Goal: Transaction & Acquisition: Book appointment/travel/reservation

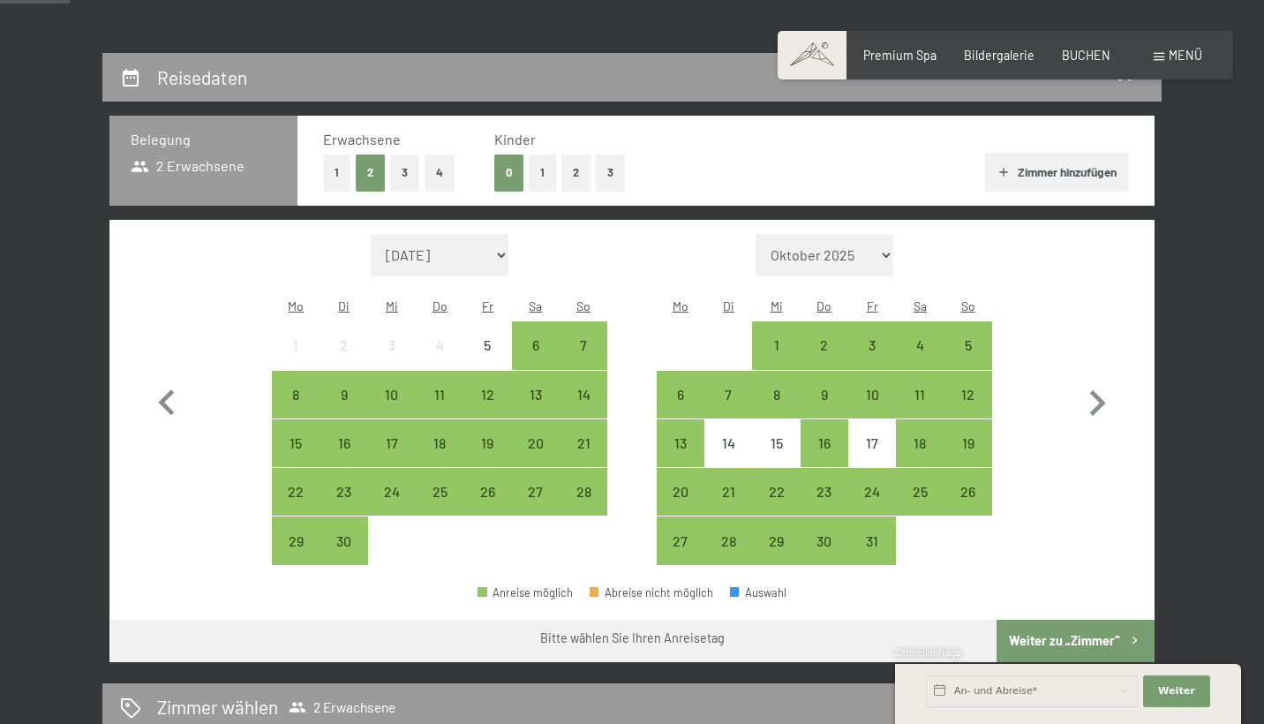
scroll to position [325, 0]
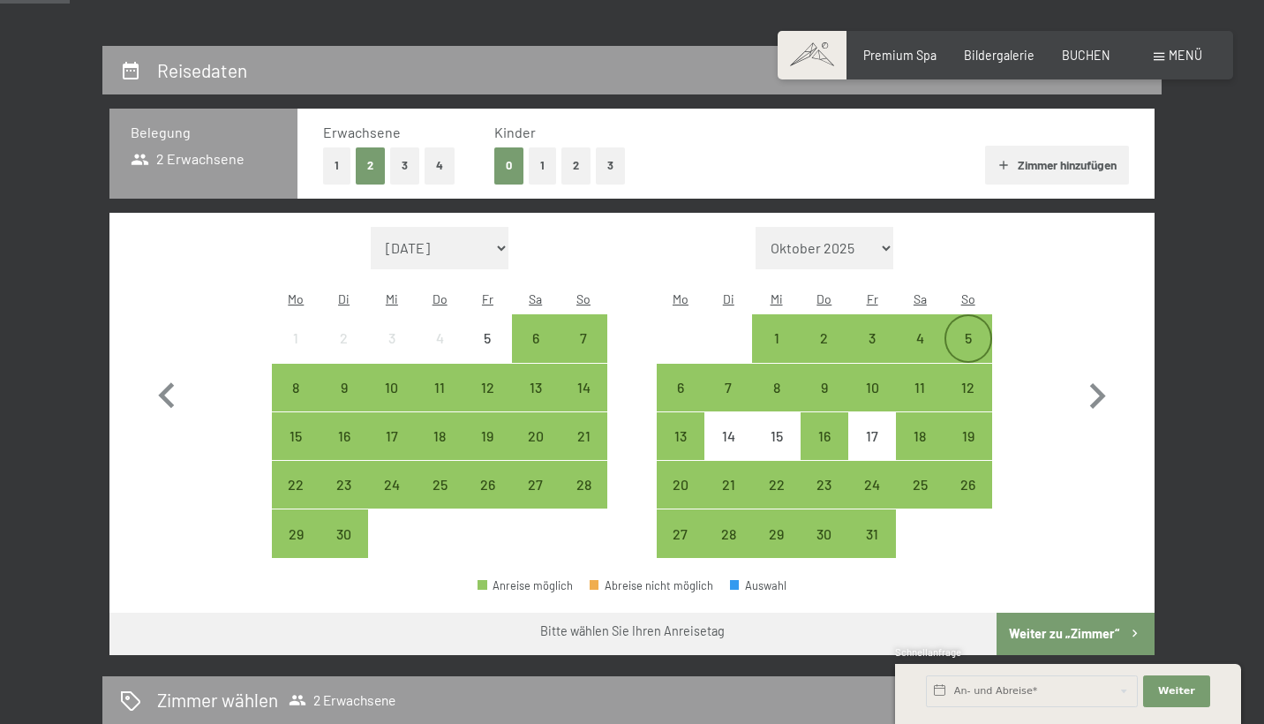
click at [974, 331] on div "5" at bounding box center [968, 353] width 44 height 44
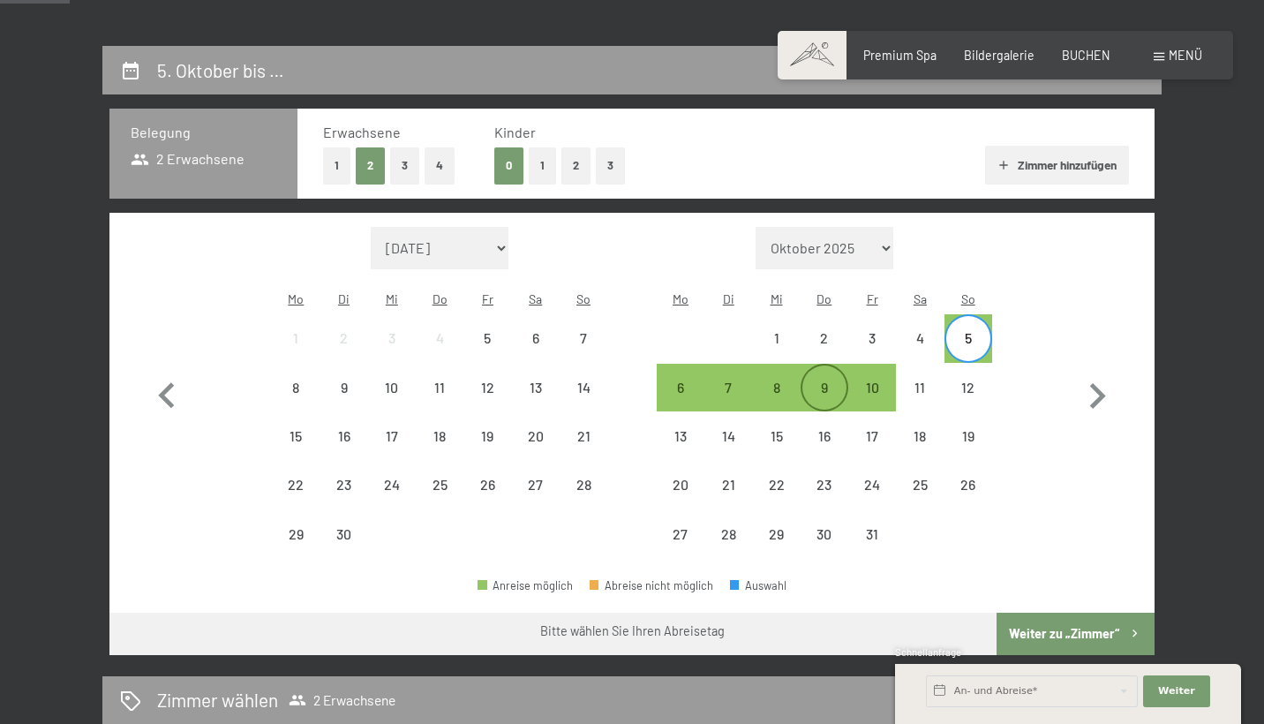
click at [835, 380] on div "9" at bounding box center [824, 402] width 44 height 44
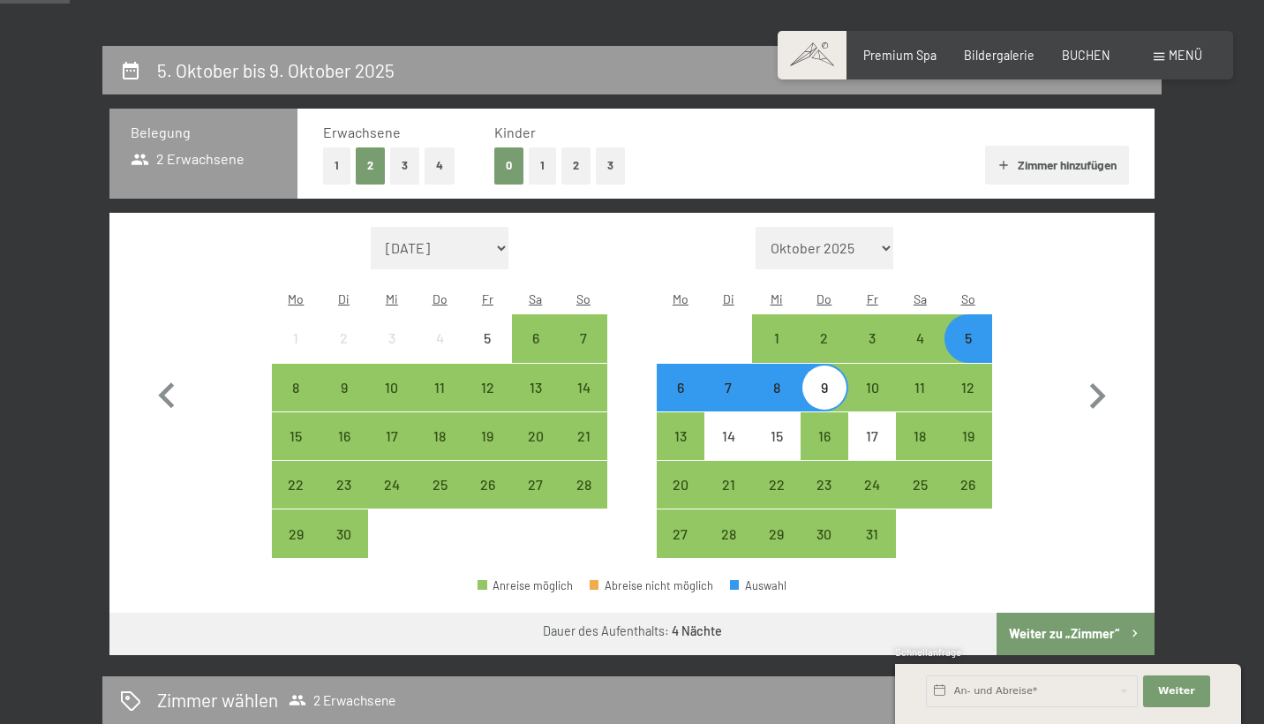
click at [1038, 613] on button "Weiter zu „Zimmer“" at bounding box center [1076, 634] width 158 height 42
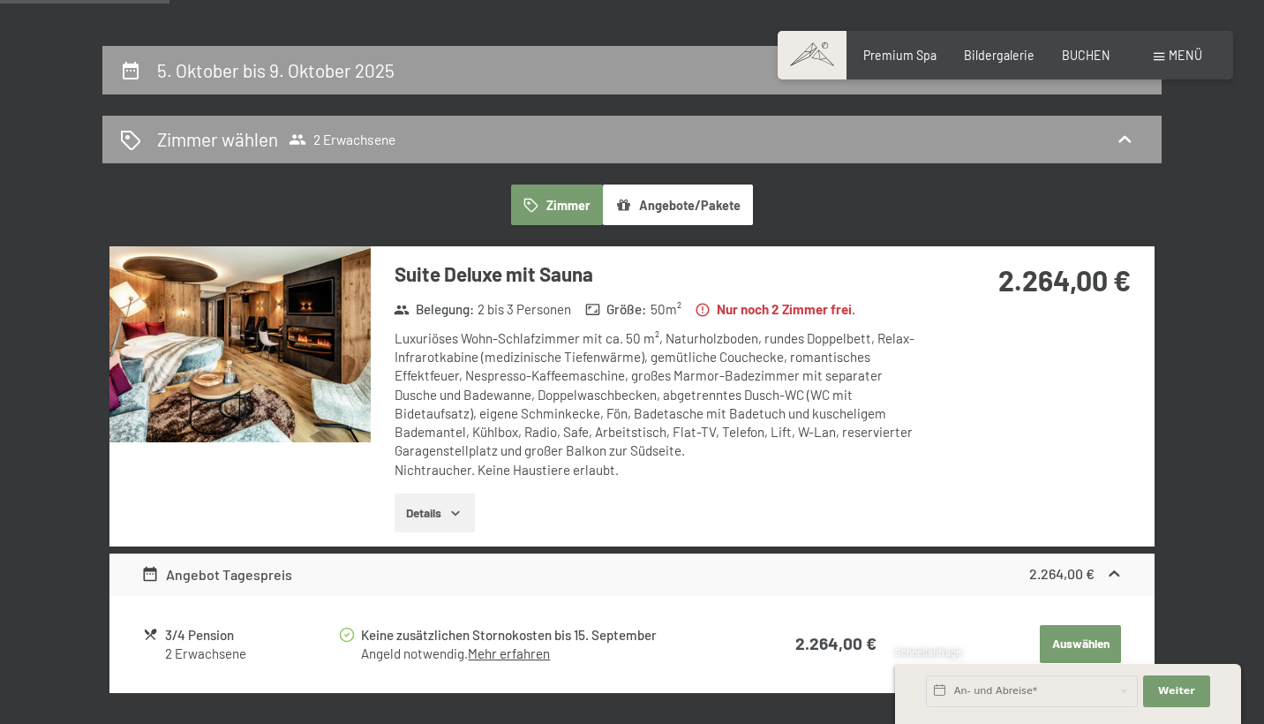
scroll to position [369, 0]
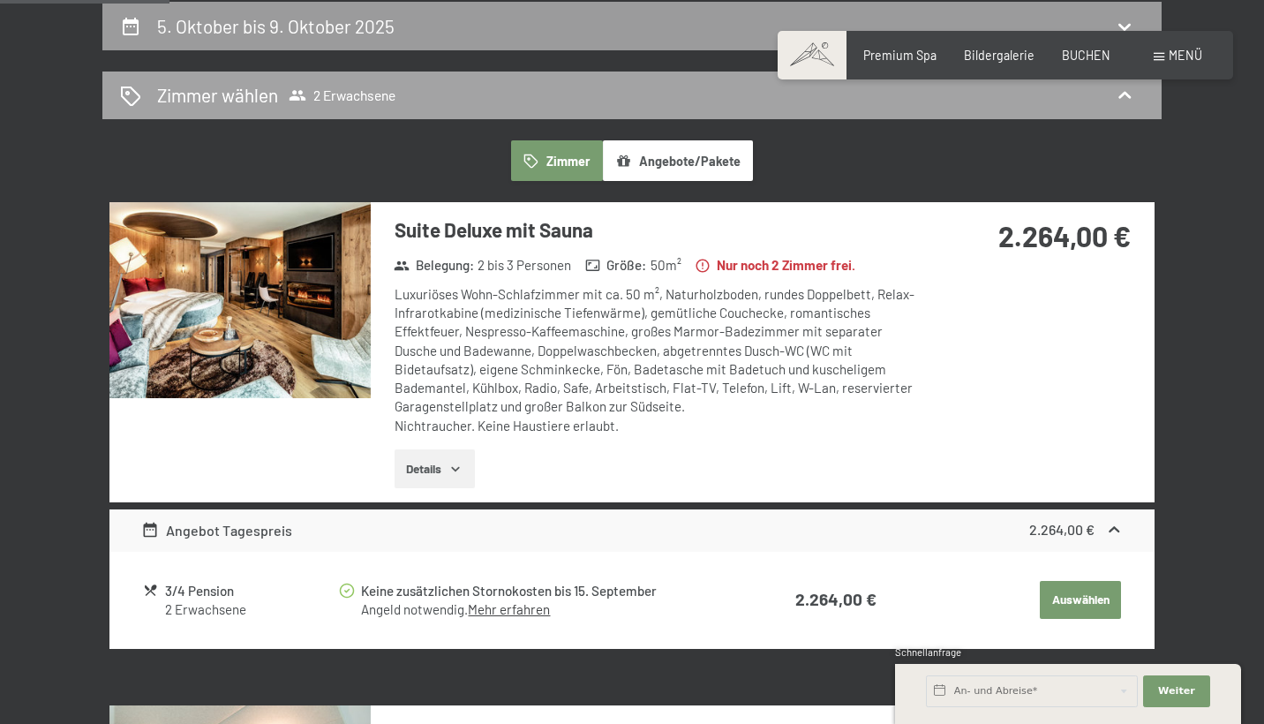
click at [306, 87] on icon at bounding box center [298, 96] width 18 height 18
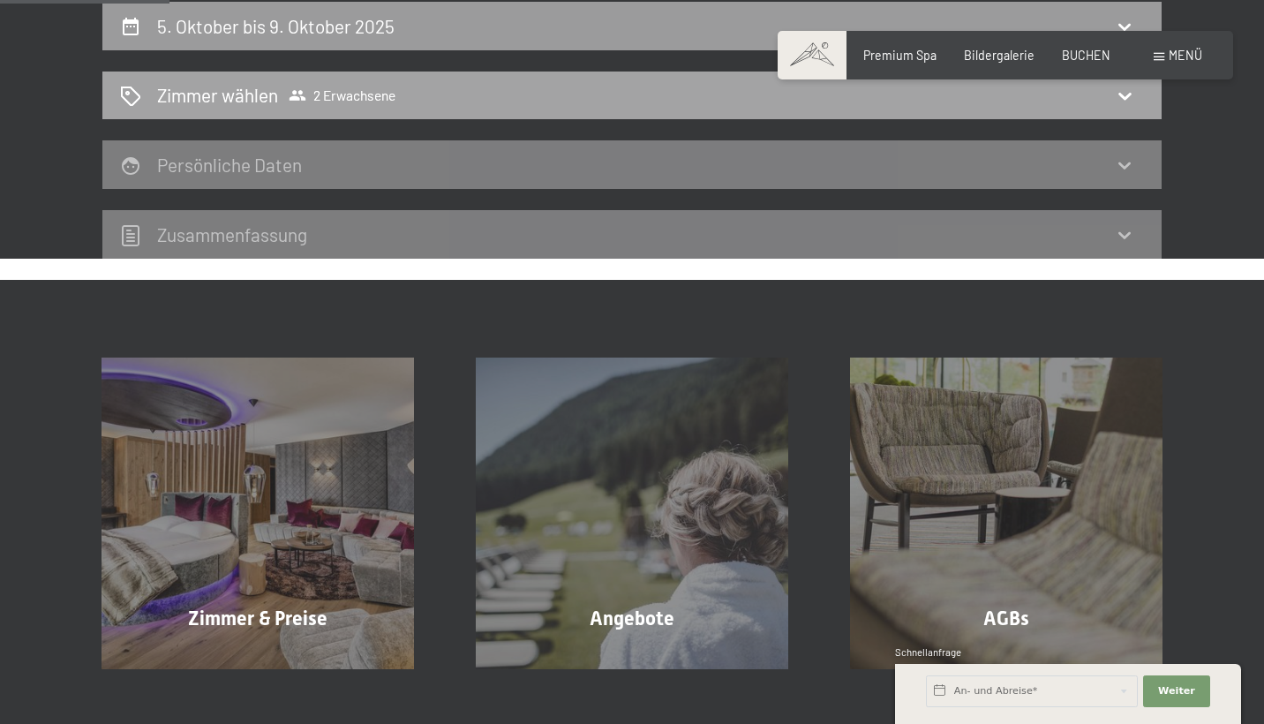
click at [472, 97] on div "Zimmer wählen 2 Erwachsene" at bounding box center [632, 95] width 1024 height 26
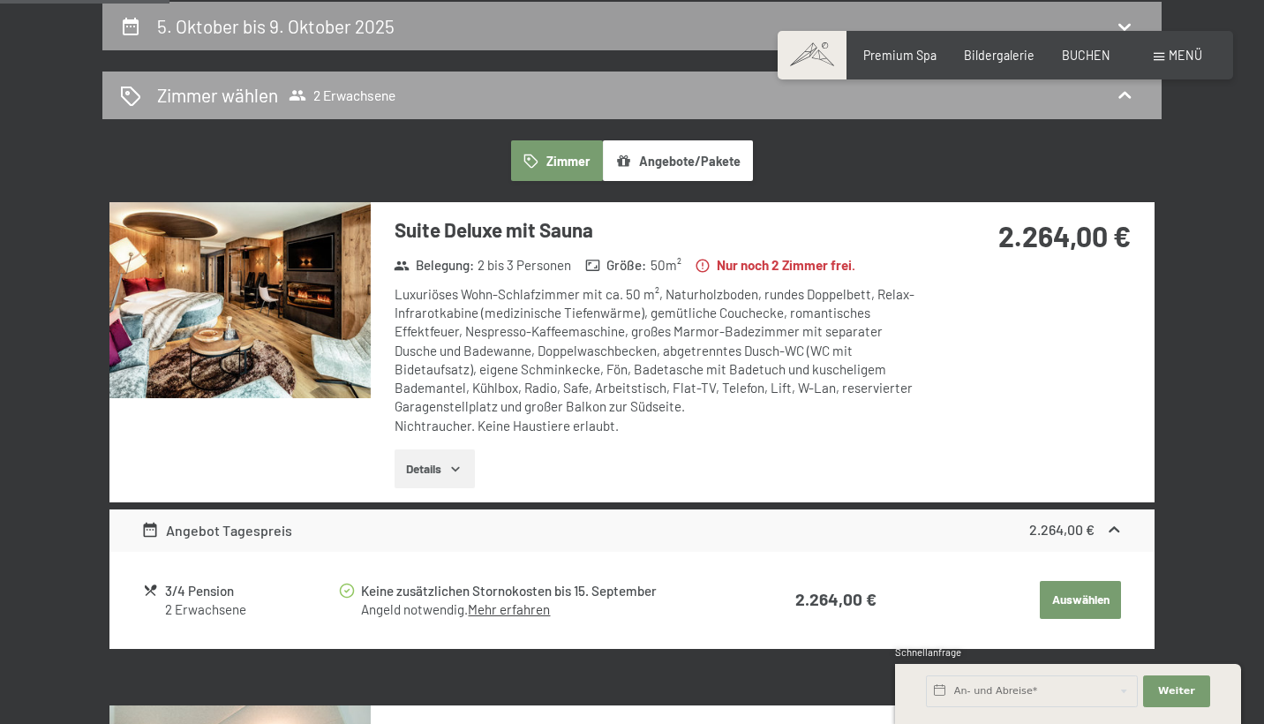
click at [472, 97] on div "Zimmer wählen 2 Erwachsene" at bounding box center [632, 95] width 1024 height 26
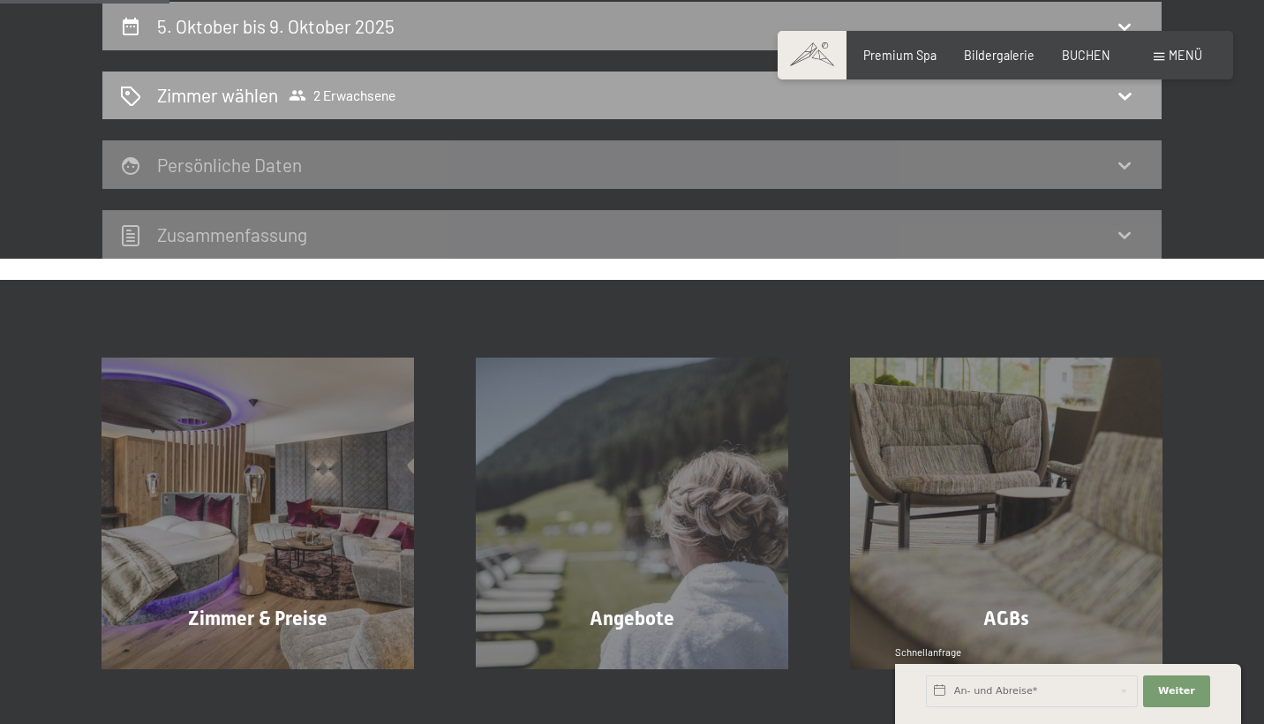
click at [310, 93] on span "2 Erwachsene" at bounding box center [342, 96] width 107 height 18
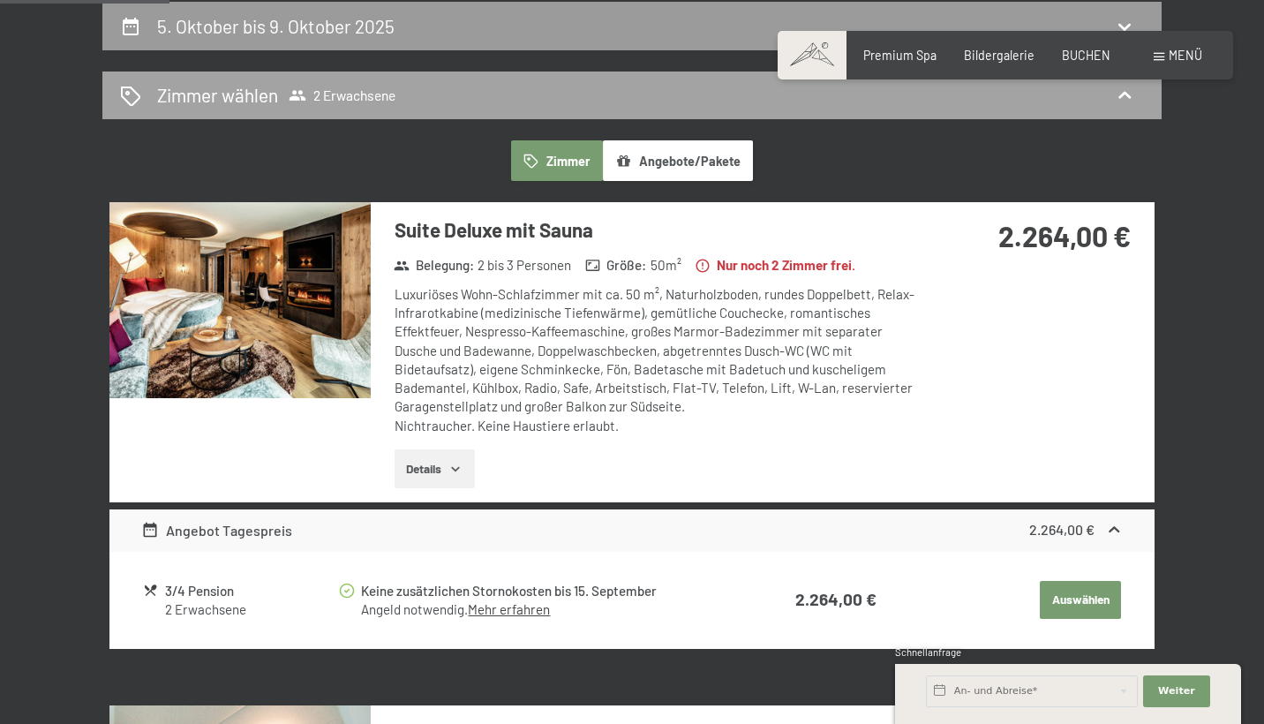
click at [135, 90] on icon at bounding box center [130, 96] width 19 height 19
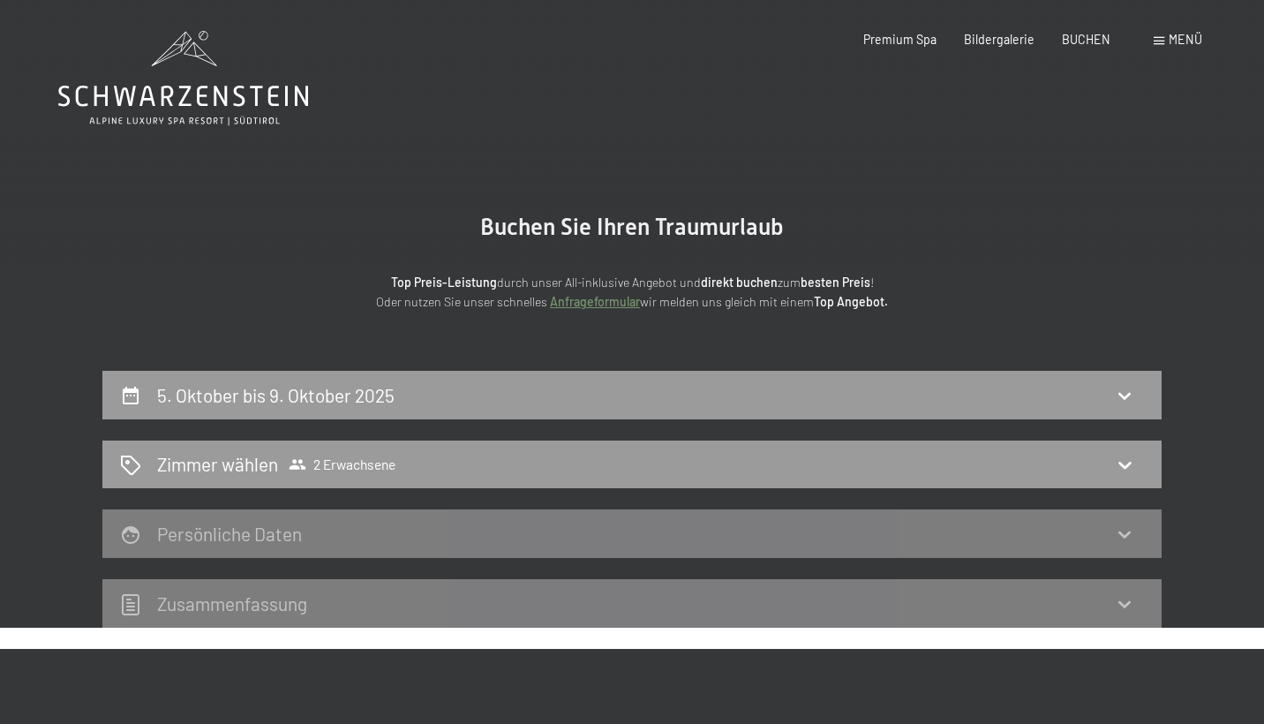
scroll to position [0, 0]
click at [1071, 48] on div "Premium Spa Bildergalerie BUCHEN" at bounding box center [973, 40] width 329 height 18
click at [1072, 41] on span "BUCHEN" at bounding box center [1086, 36] width 49 height 15
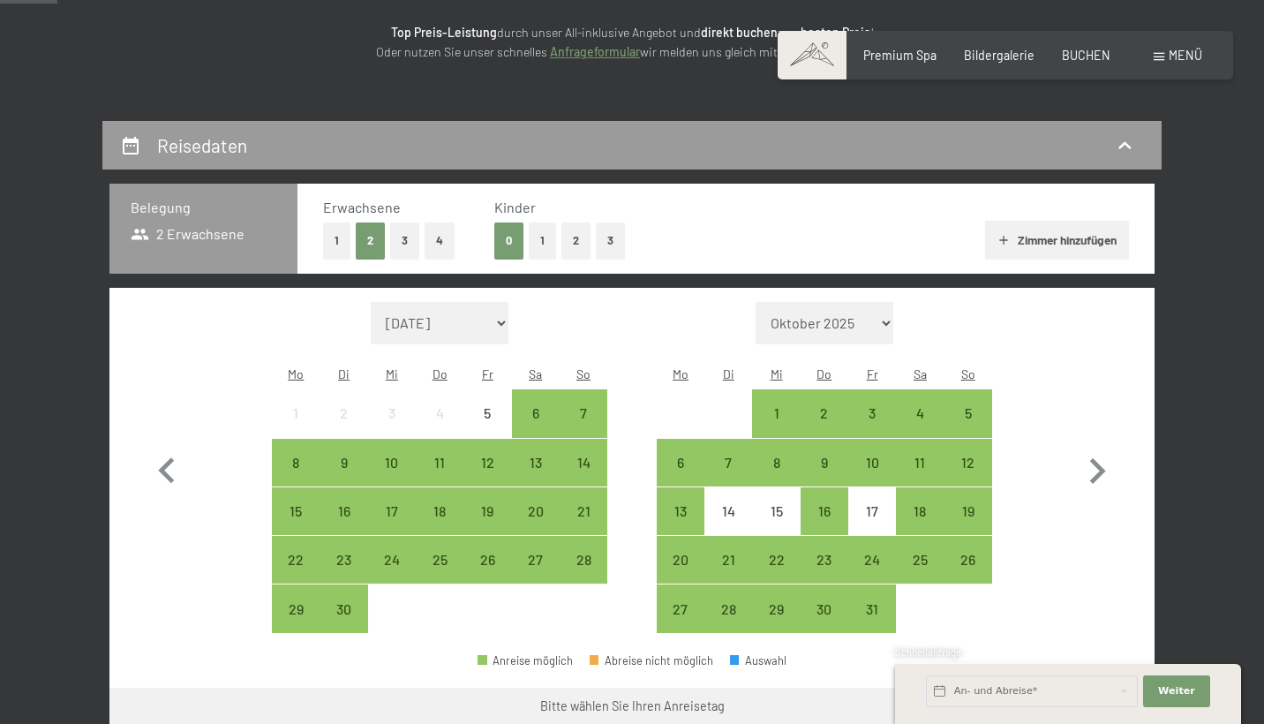
scroll to position [267, 0]
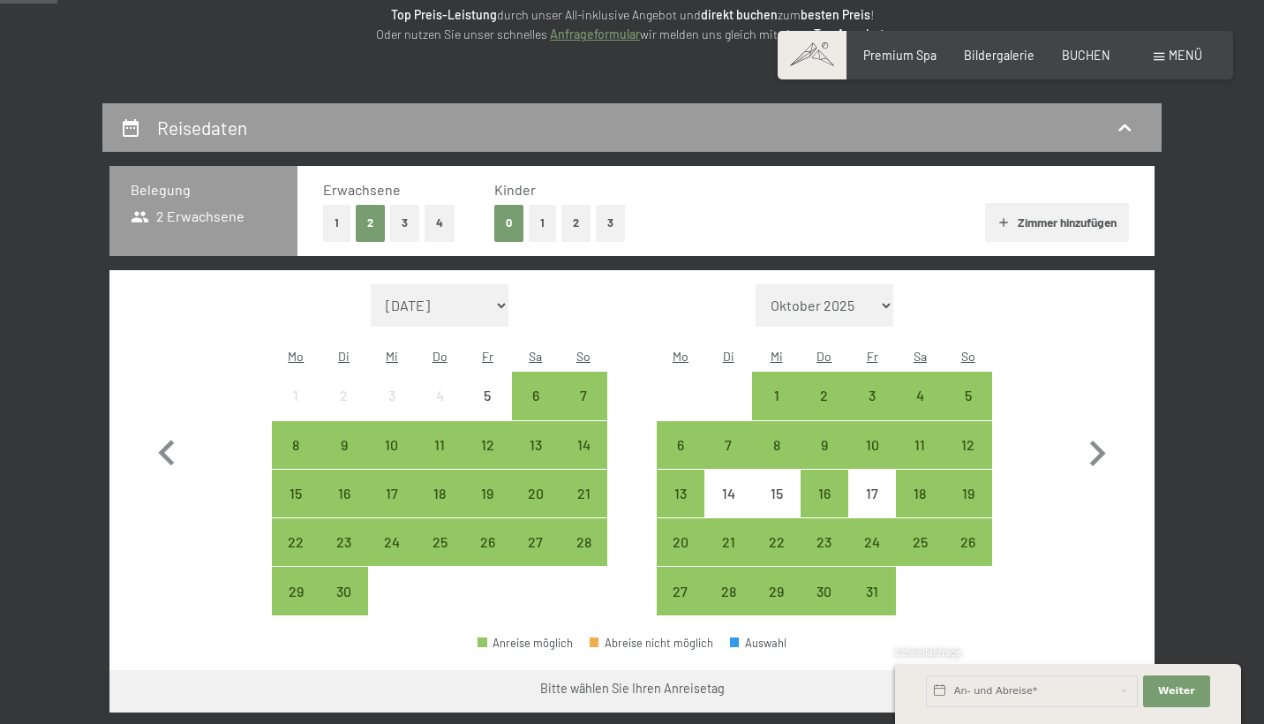
click at [579, 214] on button "2" at bounding box center [575, 223] width 29 height 36
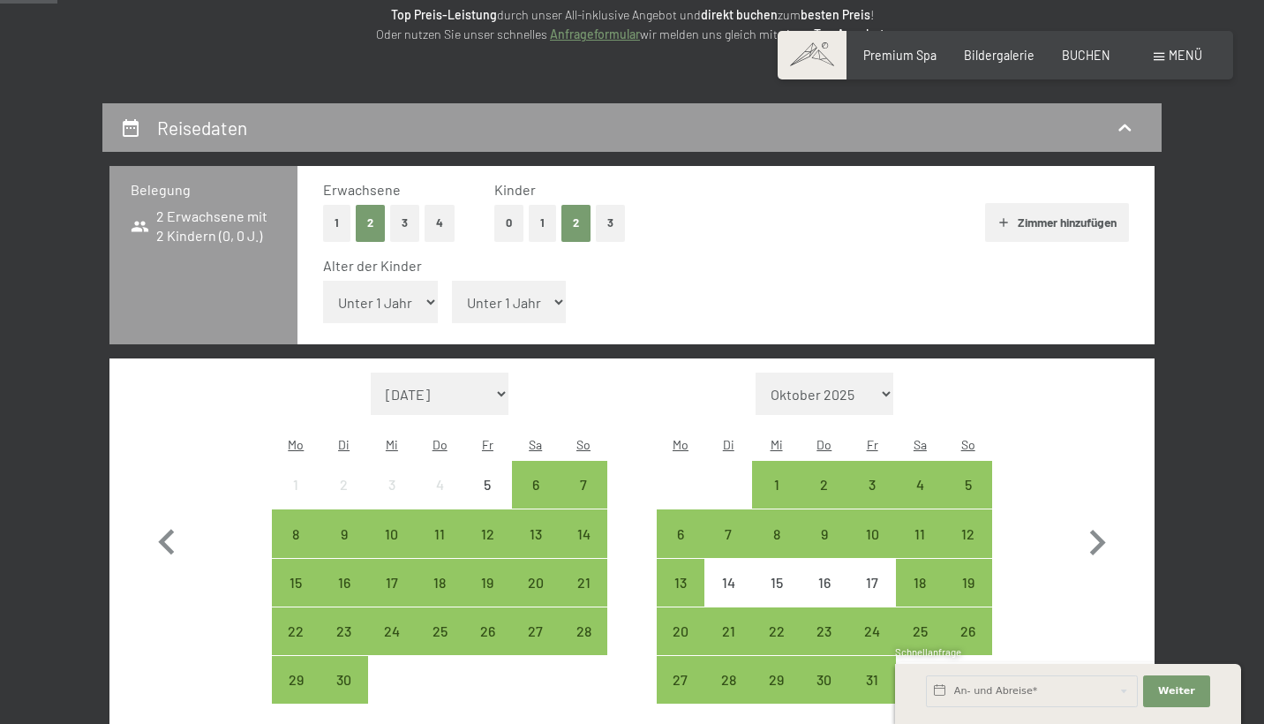
select select "8"
select select "9"
click at [968, 478] on div "5" at bounding box center [968, 500] width 44 height 44
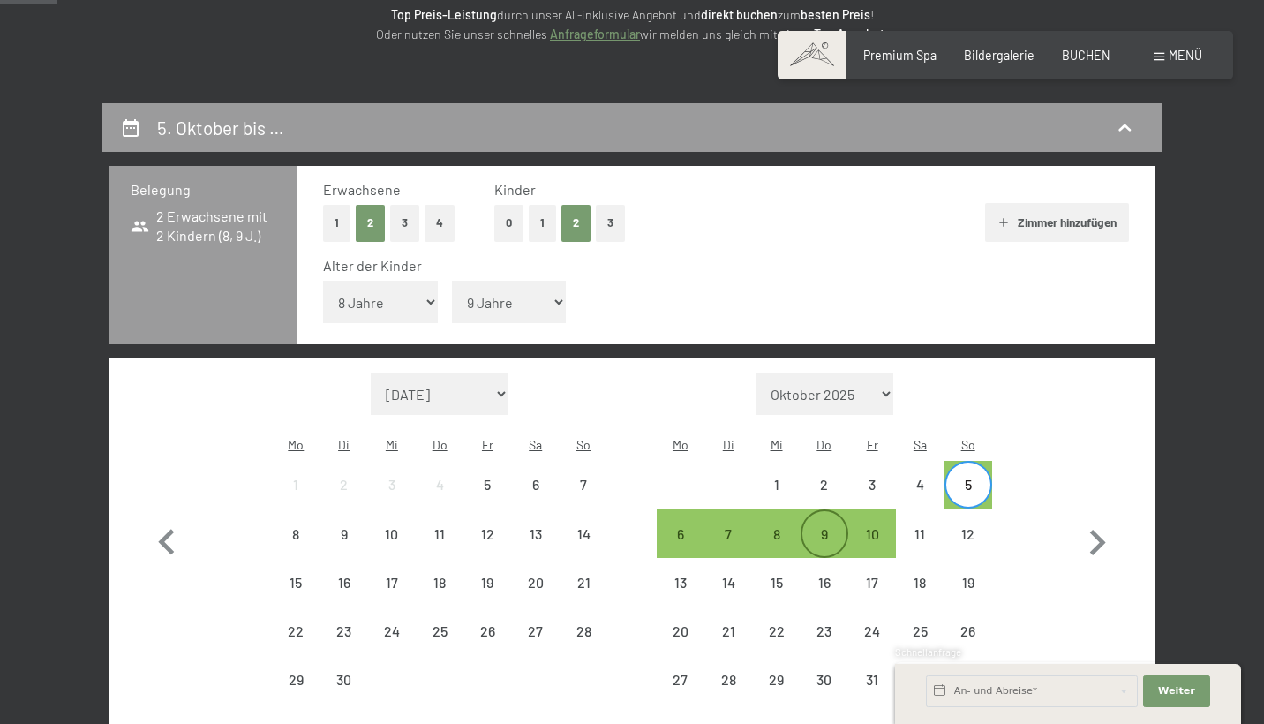
click at [837, 527] on div "9" at bounding box center [824, 549] width 44 height 44
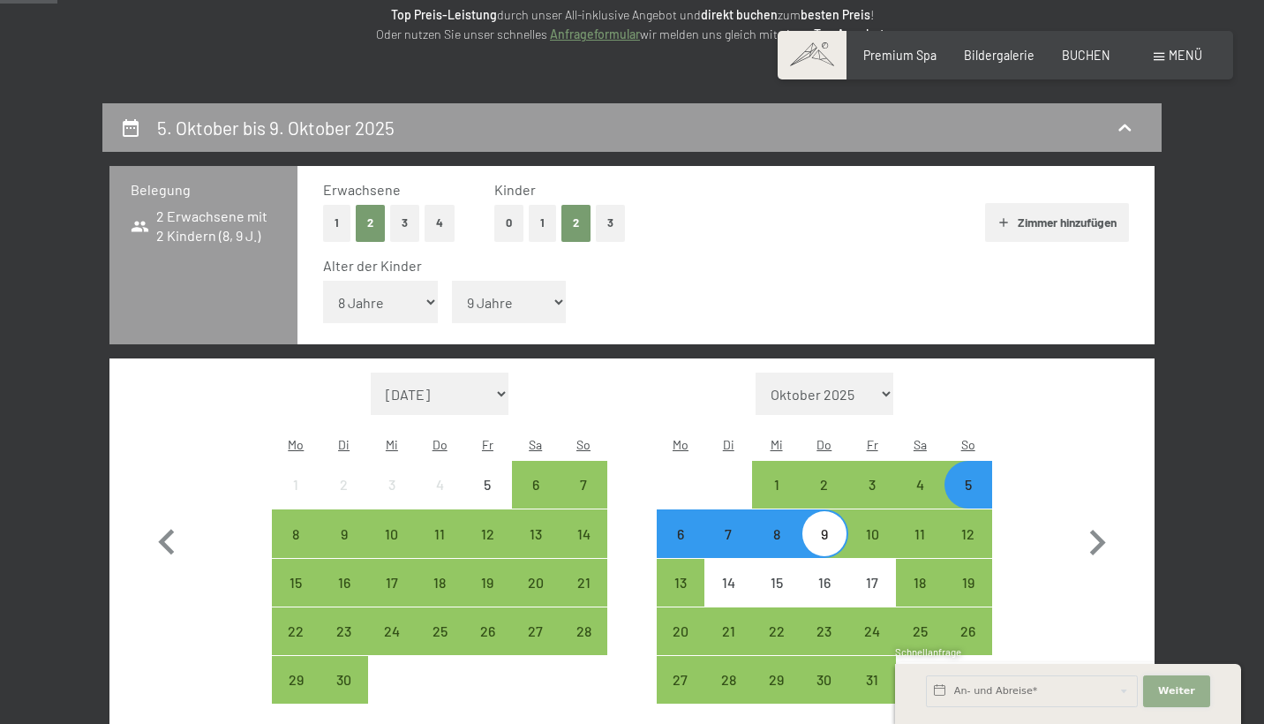
click at [1155, 690] on button "Weiter Adressfelder ausblenden" at bounding box center [1176, 691] width 67 height 32
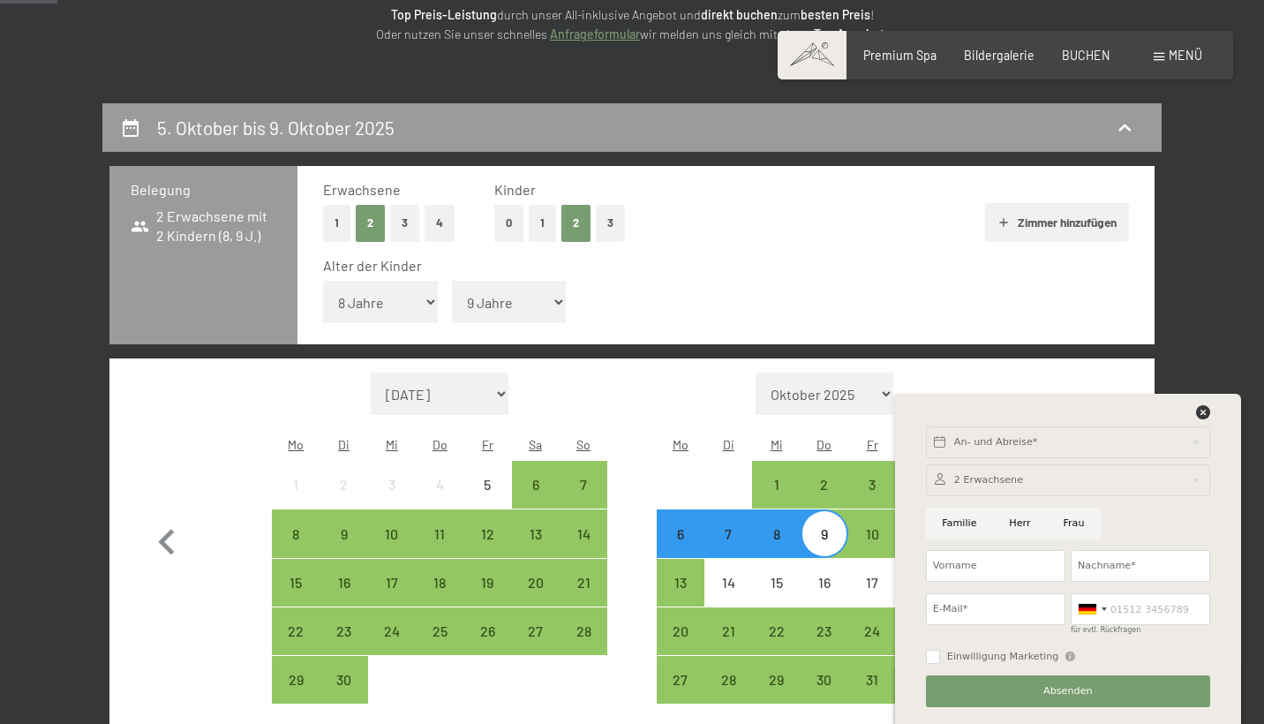
click at [1201, 410] on icon at bounding box center [1203, 412] width 14 height 14
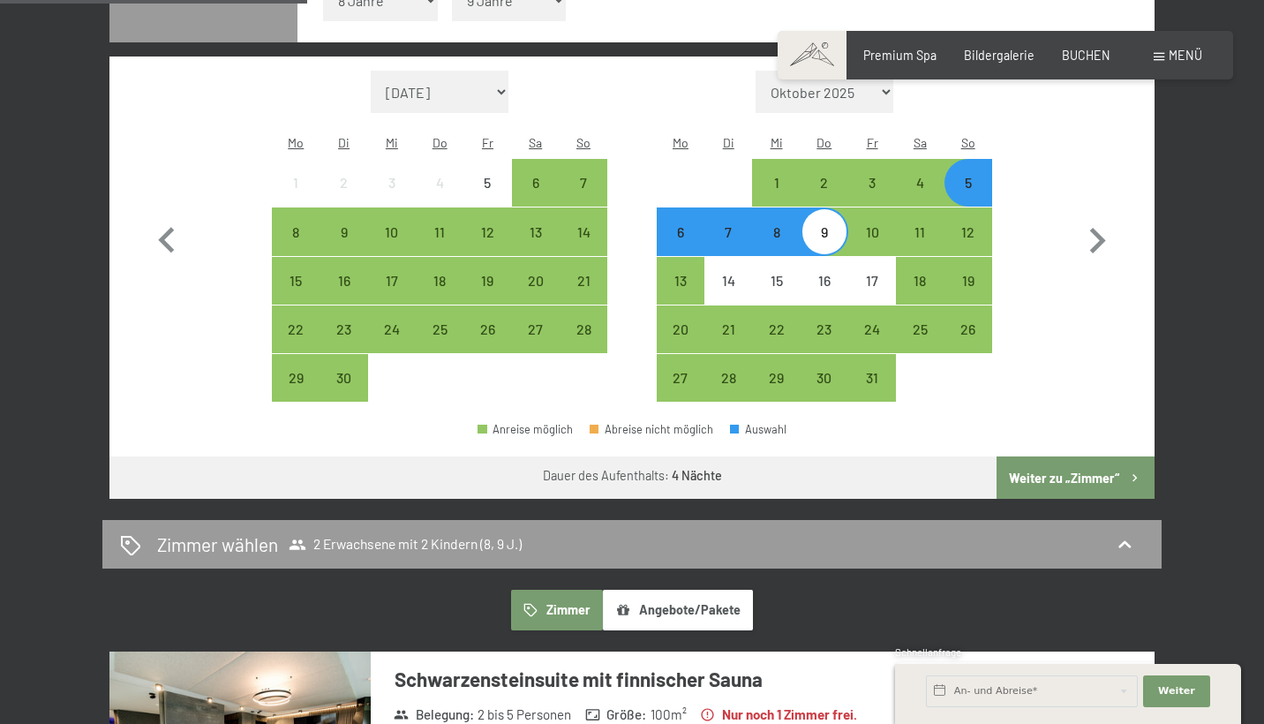
click at [1086, 456] on button "Weiter zu „Zimmer“" at bounding box center [1076, 477] width 158 height 42
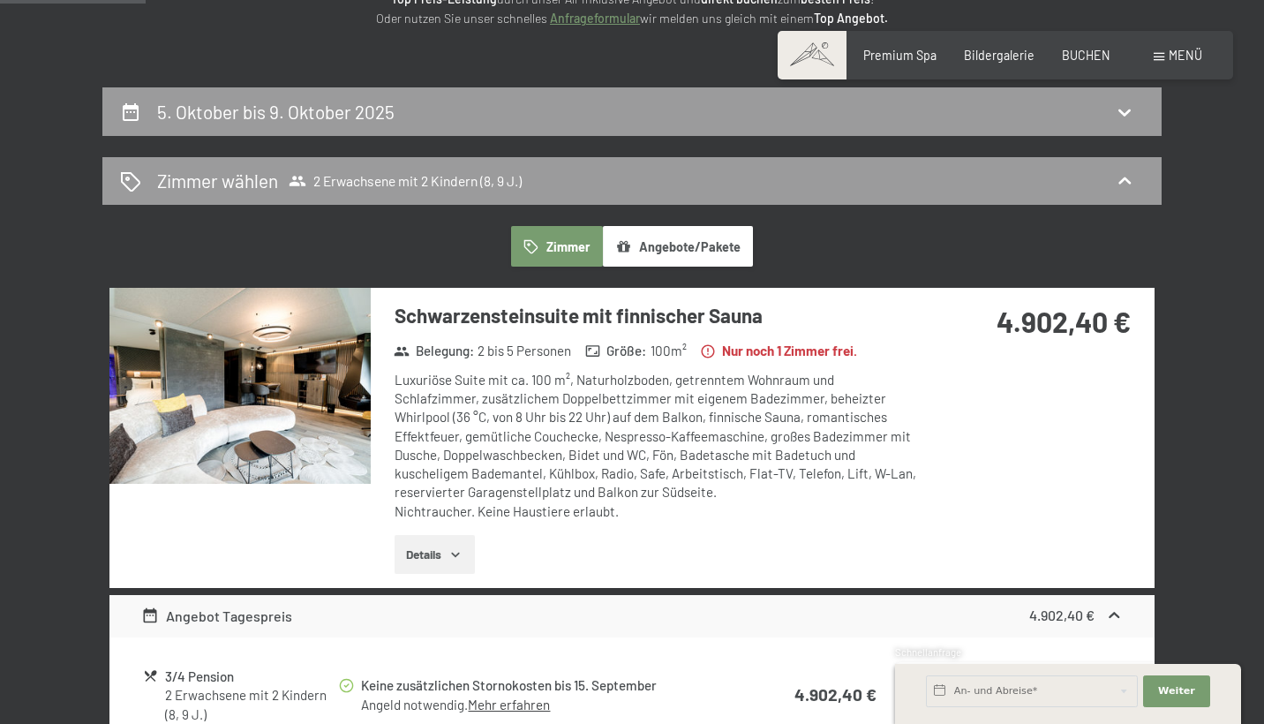
scroll to position [200, 0]
